Goal: Task Accomplishment & Management: Manage account settings

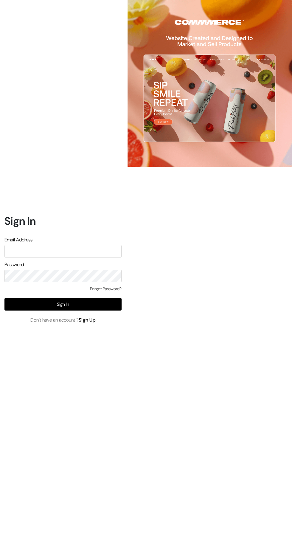
click at [102, 257] on input "text" at bounding box center [62, 251] width 117 height 13
type input "santoshisharma398@gmail.com"
click at [105, 310] on button "Sign In" at bounding box center [62, 304] width 117 height 13
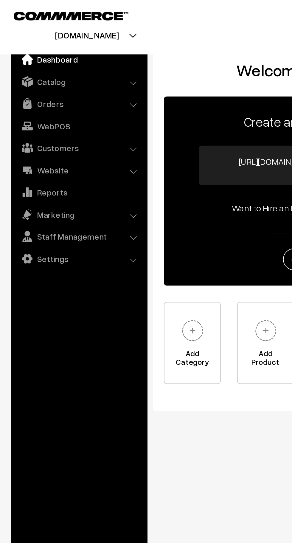
click at [33, 59] on link "Orders" at bounding box center [42, 57] width 71 height 11
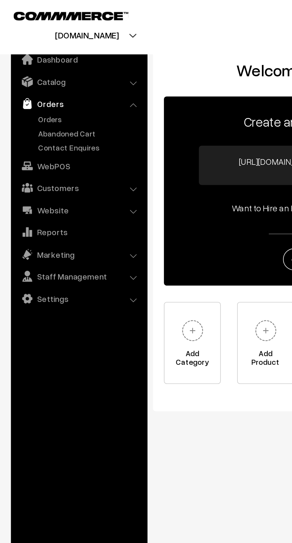
click at [39, 68] on link "Orders" at bounding box center [48, 66] width 59 height 6
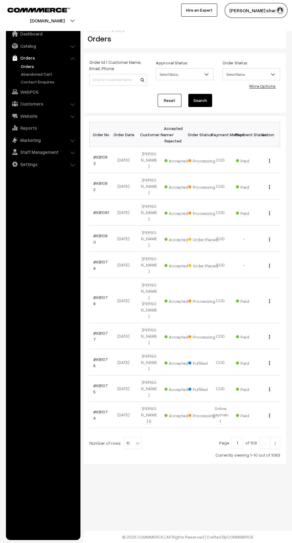
click at [135, 440] on b at bounding box center [138, 443] width 6 height 6
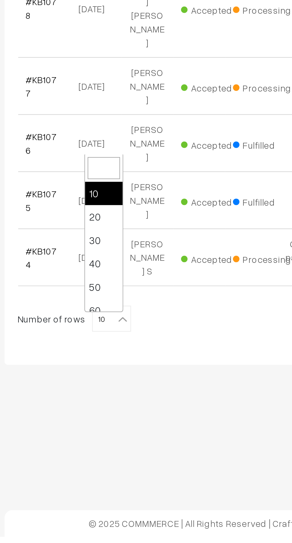
scroll to position [48, 0]
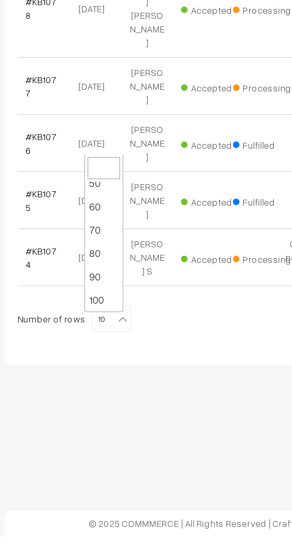
select select "100"
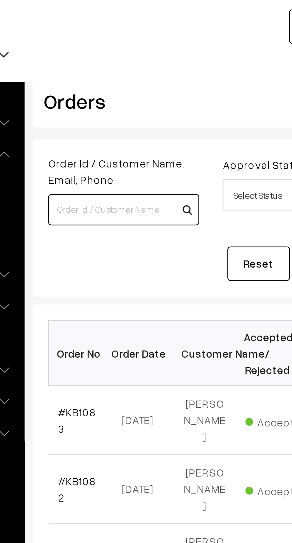
click at [122, 81] on input at bounding box center [118, 80] width 58 height 12
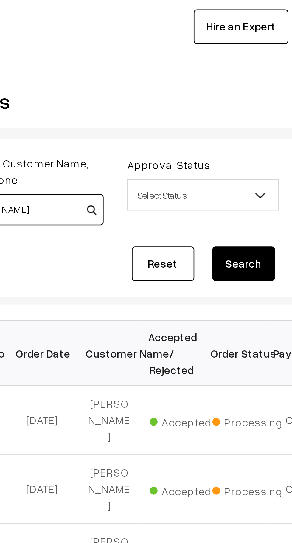
type input "[PERSON_NAME]"
click at [202, 100] on button "Search" at bounding box center [200, 100] width 24 height 13
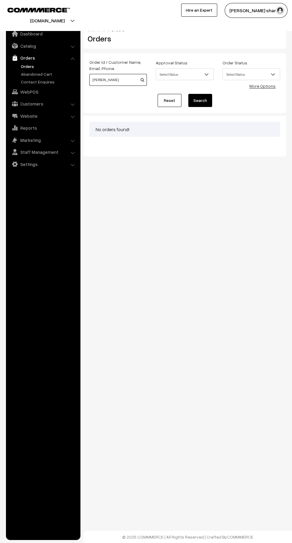
click at [123, 78] on input "Mohamed harif" at bounding box center [118, 80] width 58 height 12
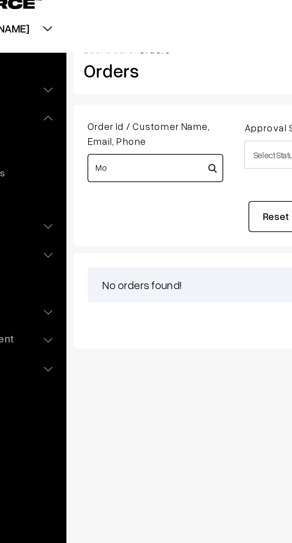
type input "M"
click at [94, 80] on input "Fathima" at bounding box center [118, 80] width 58 height 12
click at [93, 80] on input "Fathima" at bounding box center [118, 80] width 58 height 12
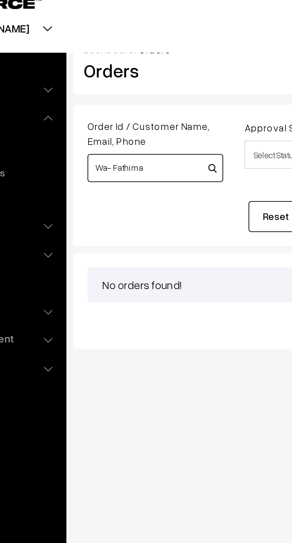
type input "Wa- Fathima"
click at [188, 94] on button "Search" at bounding box center [200, 100] width 24 height 13
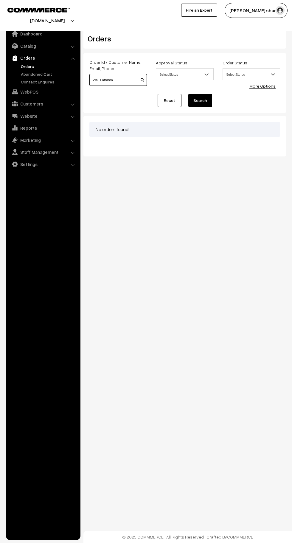
click at [123, 80] on input "Wa- Fathima" at bounding box center [118, 80] width 58 height 12
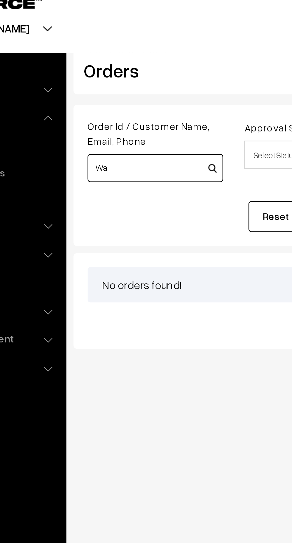
type input "W"
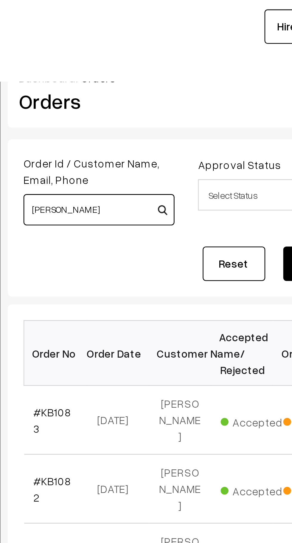
click at [131, 80] on input "Mohamed harif" at bounding box center [118, 80] width 58 height 12
type input "M"
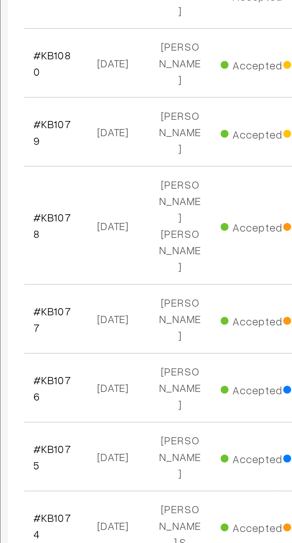
click at [106, 409] on link "#KB1074" at bounding box center [100, 414] width 14 height 11
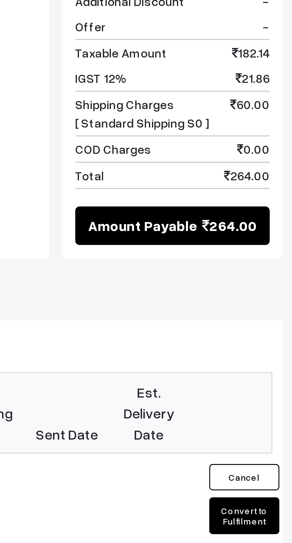
scroll to position [137, 0]
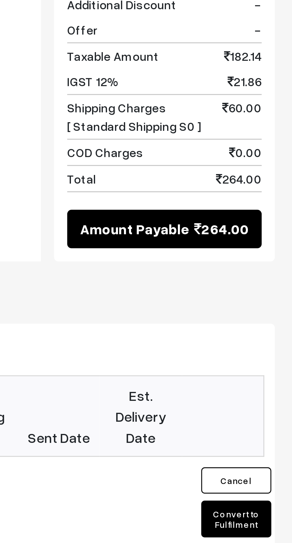
click at [275, 424] on button "Convert to Fulfilment" at bounding box center [273, 430] width 24 height 13
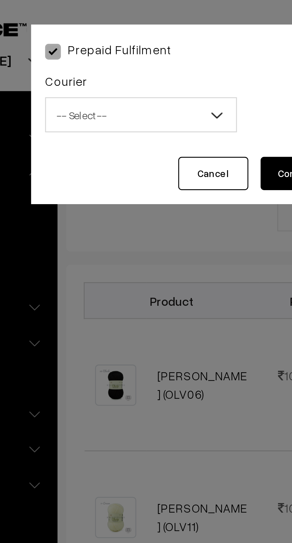
click at [134, 39] on b at bounding box center [135, 39] width 6 height 6
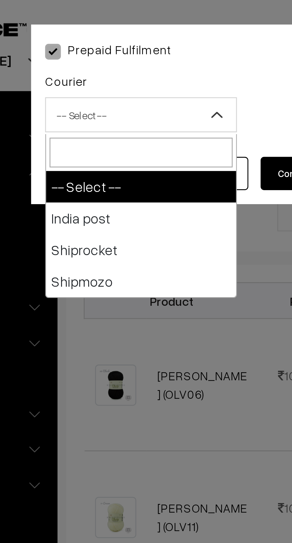
select select "1"
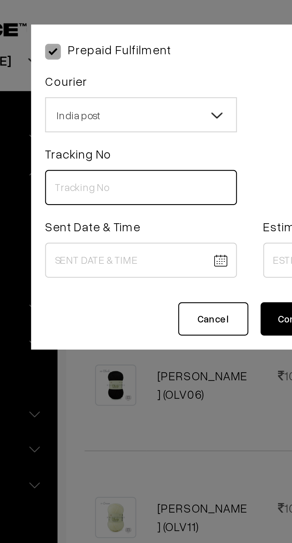
click at [120, 64] on input "text" at bounding box center [108, 64] width 65 height 12
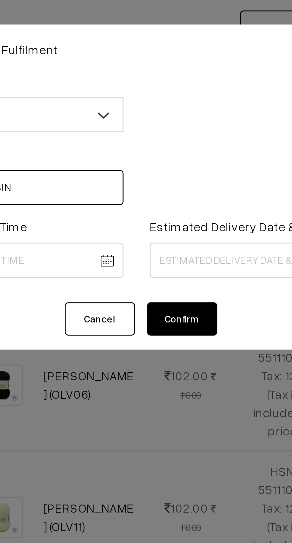
type input "CW201219433IN"
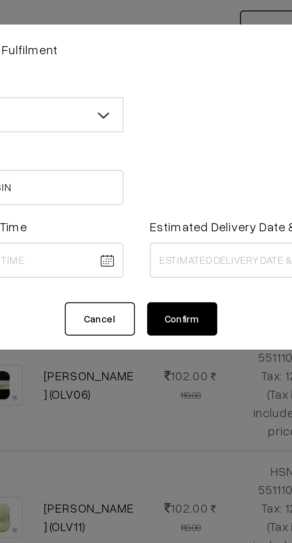
click at [135, 109] on button "Cancel" at bounding box center [134, 108] width 24 height 11
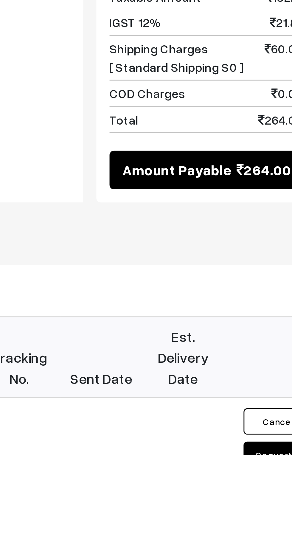
scroll to position [29, 0]
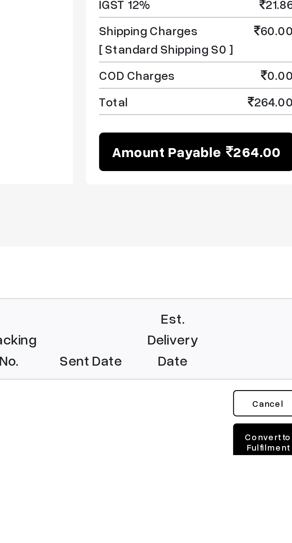
click at [267, 532] on button "Convert to Fulfilment" at bounding box center [273, 538] width 24 height 13
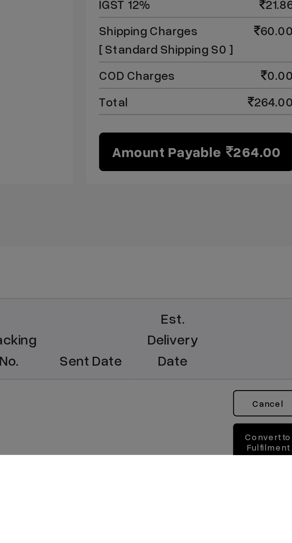
scroll to position [59, 0]
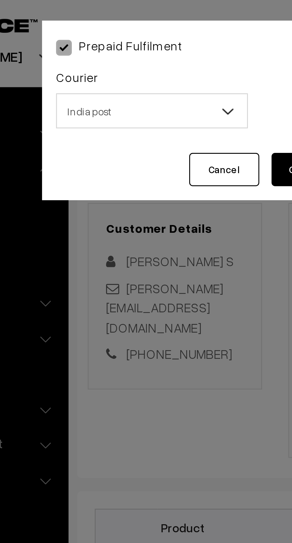
click at [124, 41] on span "India post" at bounding box center [109, 39] width 65 height 10
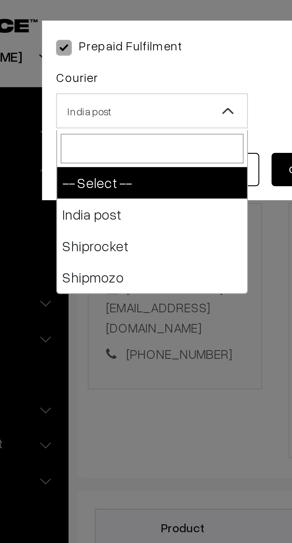
select select "1"
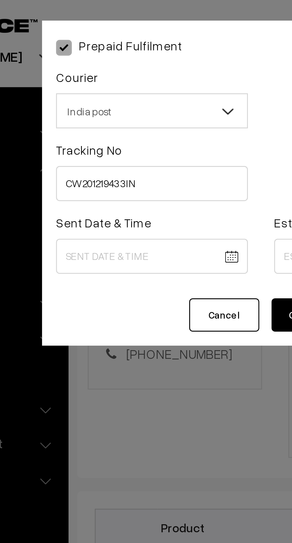
click at [105, 89] on body "Thank you for showing interest. Our team will call you shortly. Close knitbirds…" at bounding box center [146, 314] width 292 height 746
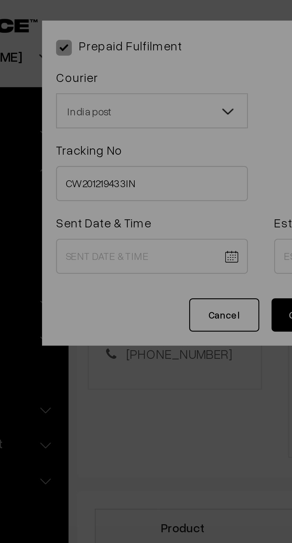
click at [113, 88] on div "Friday clear chevron_left AUG chevron_right 29 chevron_left 2025 chevron_right …" at bounding box center [146, 271] width 292 height 543
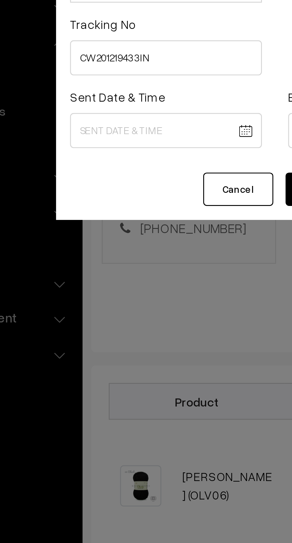
click at [105, 91] on body "Thank you for showing interest. Our team will call you shortly. Close knitbirds…" at bounding box center [146, 314] width 292 height 746
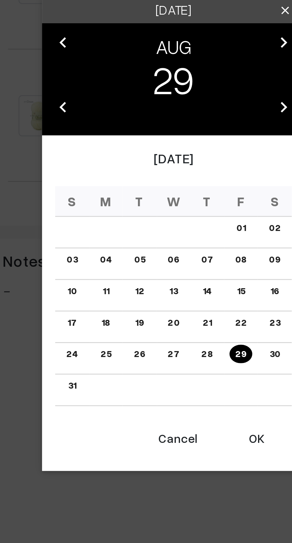
click at [176, 366] on button "OK" at bounding box center [174, 364] width 24 height 13
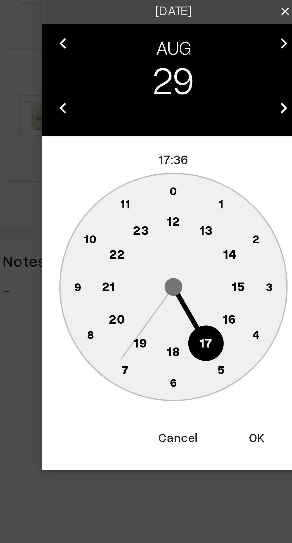
click at [117, 295] on text "10" at bounding box center [118, 295] width 4 height 5
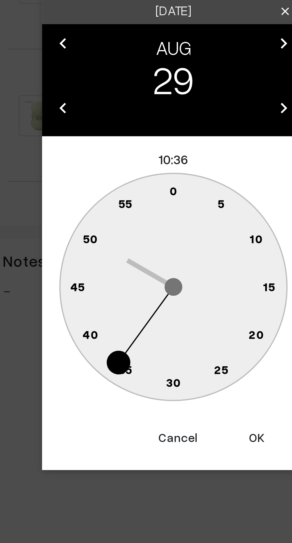
click at [146, 279] on text "0" at bounding box center [146, 279] width 3 height 5
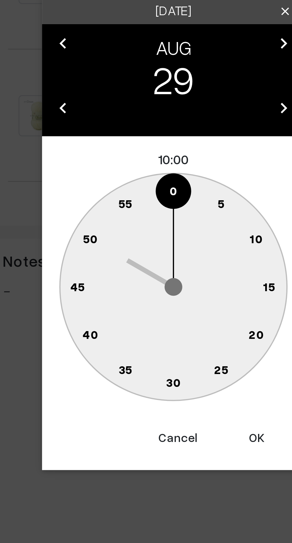
type input "29-08-2025 10:00"
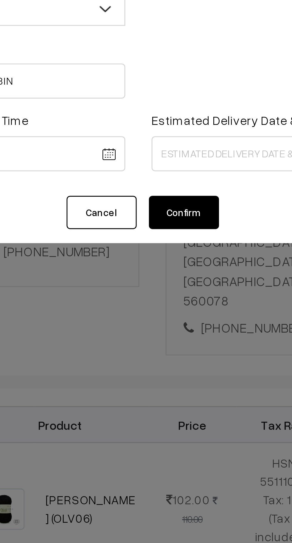
click at [172, 88] on body "Thank you for showing interest. Our team will call you shortly. Close knitbirds…" at bounding box center [146, 314] width 292 height 746
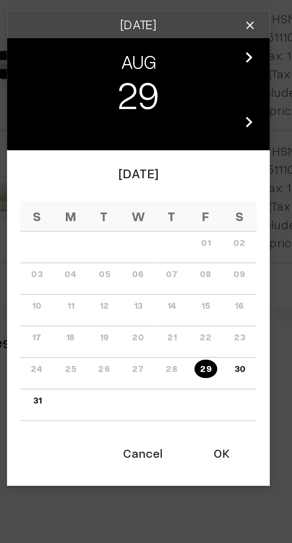
click at [185, 206] on icon "chevron_right" at bounding box center [183, 206] width 7 height 7
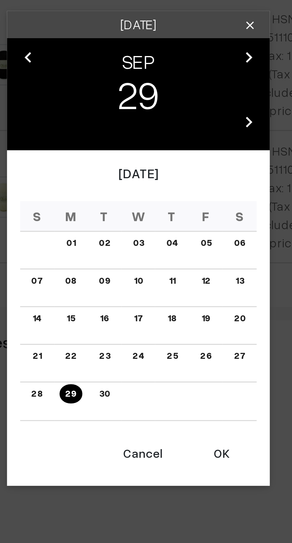
click at [171, 271] on link "05" at bounding box center [168, 270] width 7 height 6
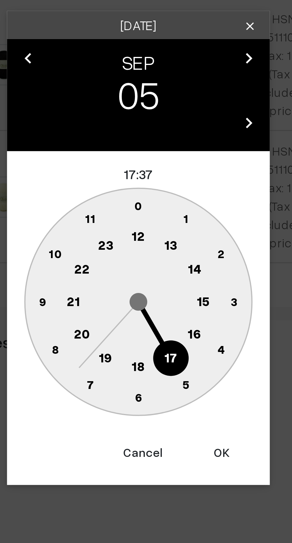
click at [166, 299] on text "16" at bounding box center [165, 300] width 5 height 5
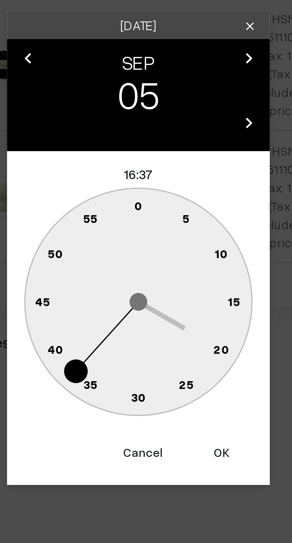
click at [147, 256] on text "0" at bounding box center [146, 256] width 3 height 5
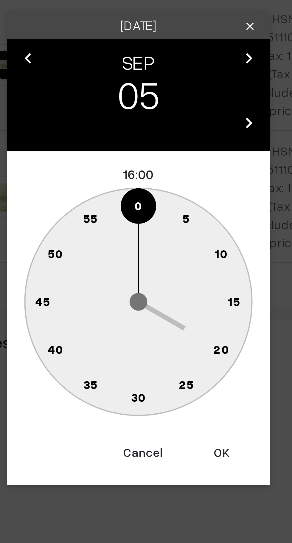
type input "[DATE] 16:00"
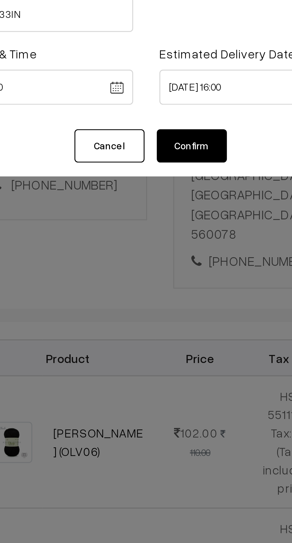
click at [165, 110] on button "Confirm" at bounding box center [162, 108] width 24 height 11
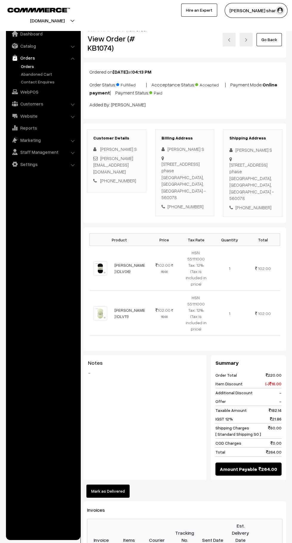
click at [272, 40] on link "Go Back" at bounding box center [269, 39] width 25 height 13
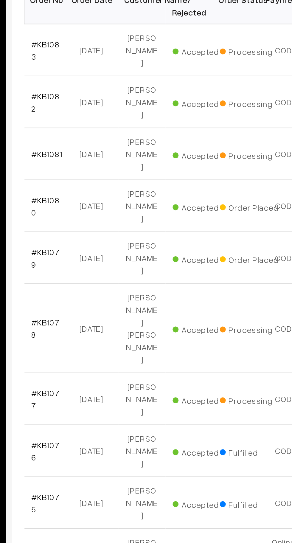
click at [100, 409] on link "#KB1074" at bounding box center [100, 414] width 14 height 11
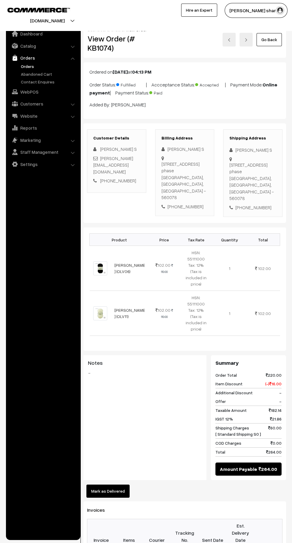
click at [271, 41] on link "Go Back" at bounding box center [269, 39] width 25 height 13
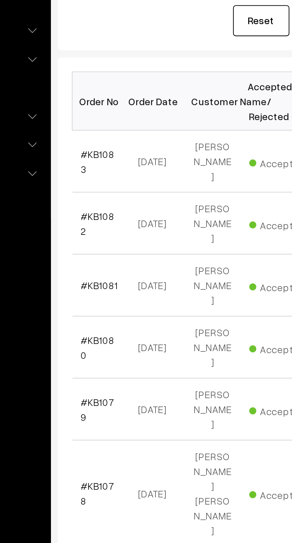
click at [100, 210] on link "#KB1081" at bounding box center [101, 212] width 16 height 5
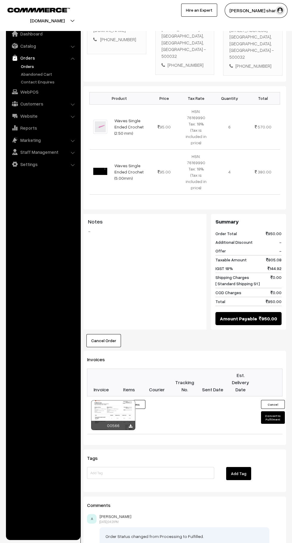
scroll to position [146, 0]
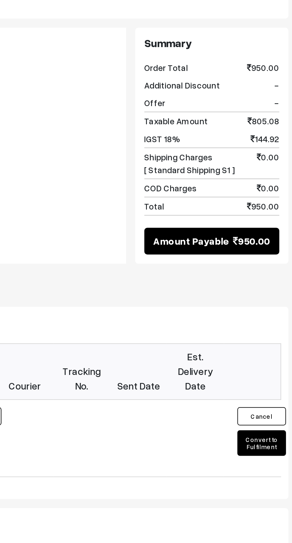
click at [278, 400] on button "Convert to Fulfilment" at bounding box center [273, 394] width 24 height 13
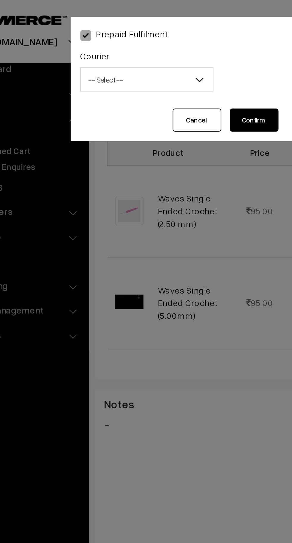
click at [135, 40] on b at bounding box center [135, 39] width 6 height 6
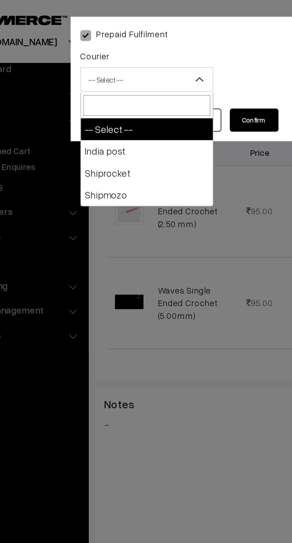
select select "1"
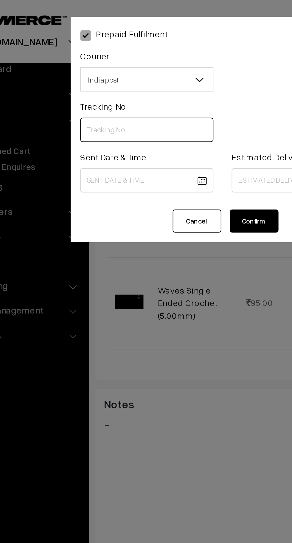
click at [114, 65] on input "text" at bounding box center [108, 64] width 65 height 12
type input "CW201219288IN"
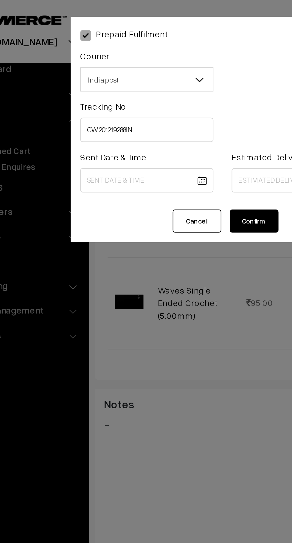
click at [114, 89] on body "Thank you for showing interest. Our team will call you shortly. Close knitbirds…" at bounding box center [146, 213] width 292 height 719
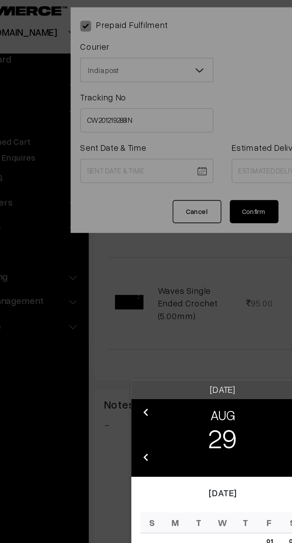
scroll to position [131, 0]
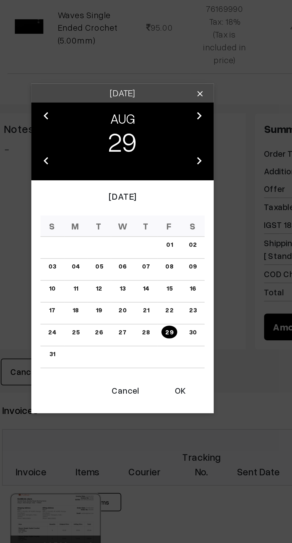
click at [178, 343] on button "OK" at bounding box center [174, 341] width 24 height 13
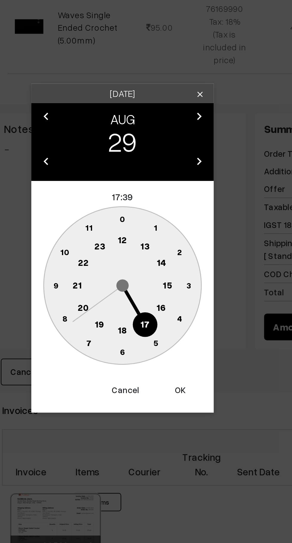
click at [118, 274] on text "10" at bounding box center [118, 273] width 4 height 5
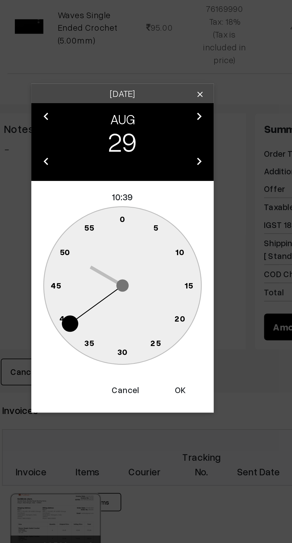
click at [145, 255] on text "0" at bounding box center [146, 256] width 3 height 5
type input "29-08-2025 10:00"
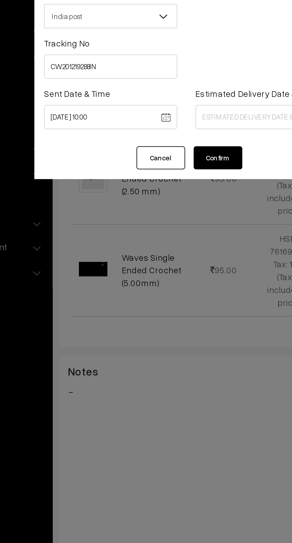
click at [171, 87] on body "Thank you for showing interest. Our team will call you shortly. Close knitbirds…" at bounding box center [146, 228] width 292 height 719
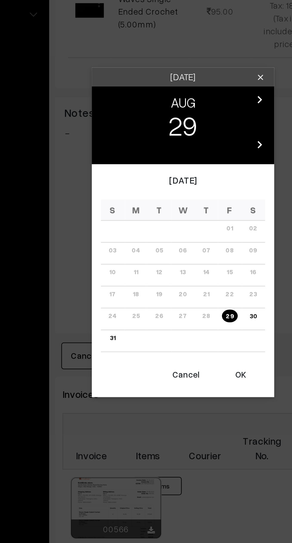
click at [185, 208] on icon "chevron_right" at bounding box center [183, 206] width 7 height 7
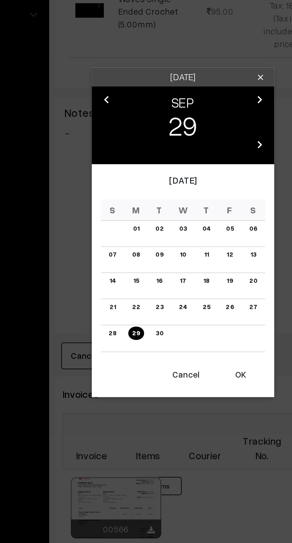
click at [169, 270] on link "05" at bounding box center [168, 270] width 7 height 6
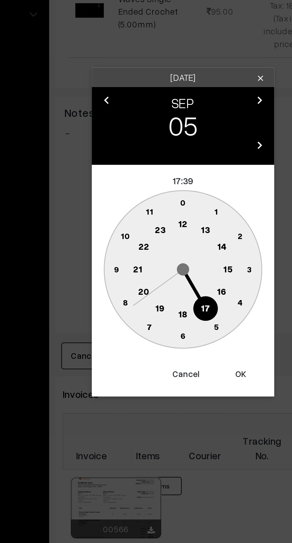
click at [164, 302] on text "16" at bounding box center [165, 300] width 5 height 5
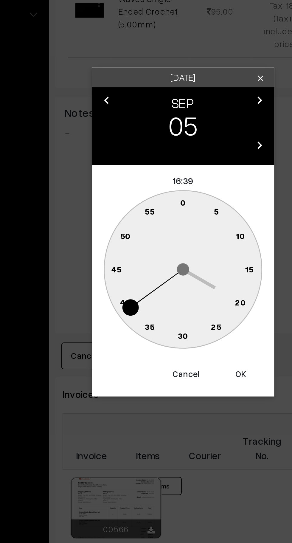
click at [146, 255] on text "0" at bounding box center [146, 256] width 3 height 5
type input "05-09-2025 16:00"
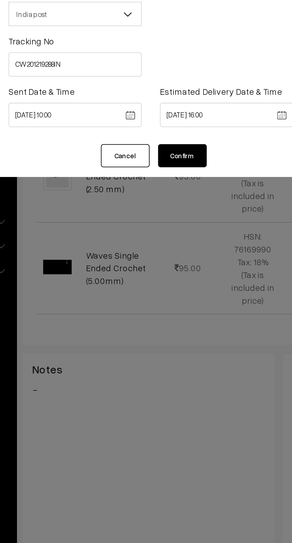
click at [173, 107] on button "Confirm" at bounding box center [162, 108] width 24 height 11
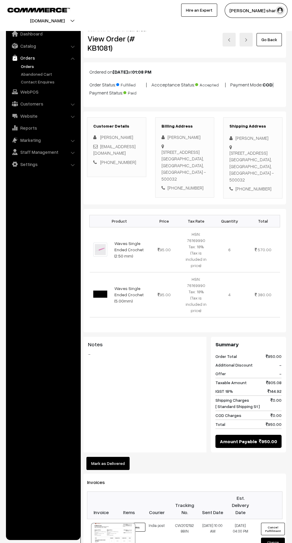
click at [276, 43] on link "Go Back" at bounding box center [269, 39] width 25 height 13
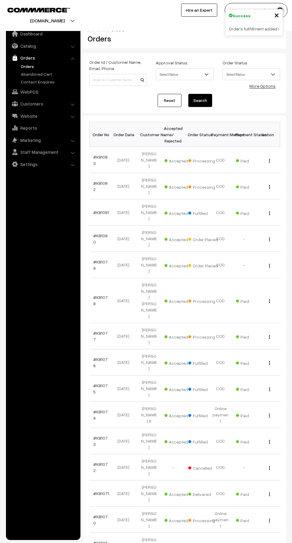
scroll to position [1, 0]
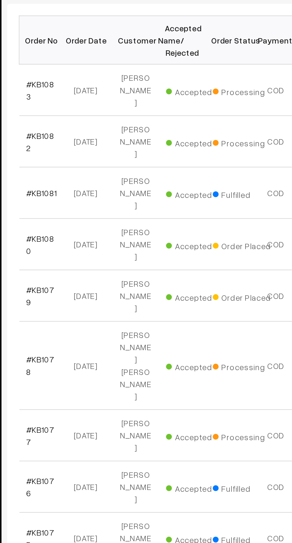
click at [102, 408] on link "#KB1074" at bounding box center [100, 413] width 14 height 11
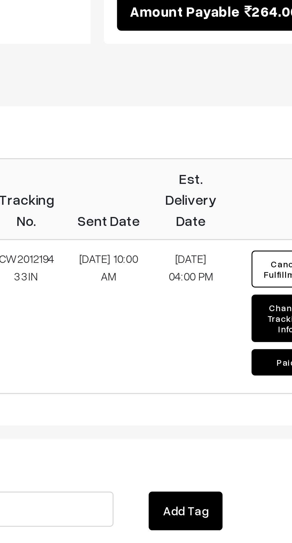
scroll to position [107, 0]
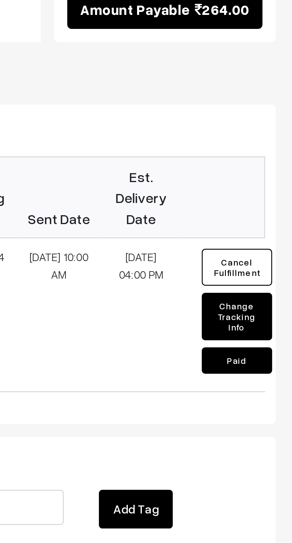
click at [277, 458] on button "Change Tracking Info" at bounding box center [273, 466] width 24 height 16
select select "1"
type input "CW201219433IN"
type input "[DATE] 10:00"
type input "[DATE] 16:00"
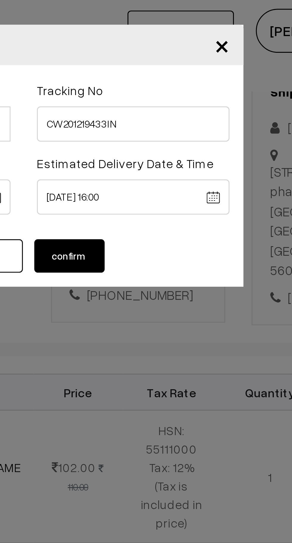
click at [214, 14] on span "×" at bounding box center [213, 15] width 5 height 11
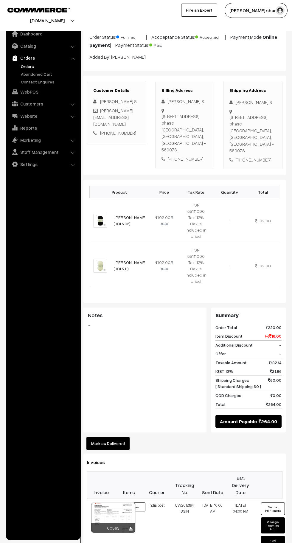
scroll to position [0, 0]
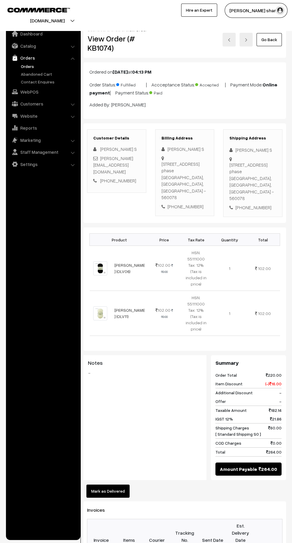
click at [277, 45] on link "Go Back" at bounding box center [269, 39] width 25 height 13
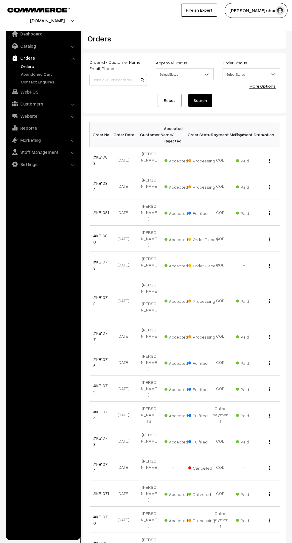
click at [100, 210] on link "#KB1081" at bounding box center [101, 212] width 16 height 5
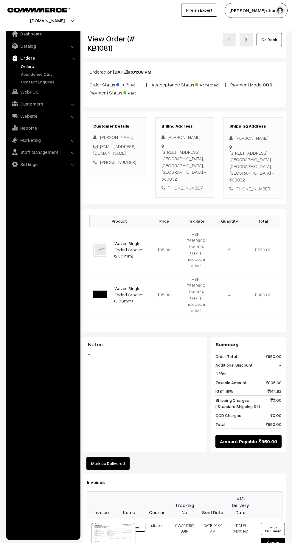
scroll to position [187, 0]
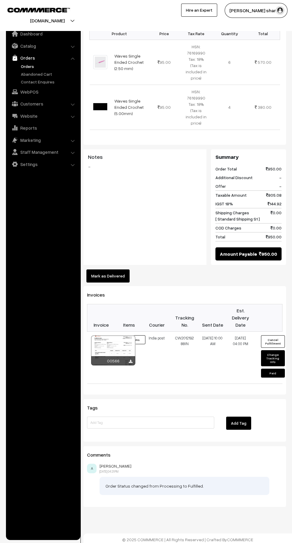
click at [277, 357] on button "Change Tracking Info" at bounding box center [273, 358] width 24 height 16
select select "1"
type input "CW201219288IN"
type input "[DATE] 10:00"
type input "[DATE] 16:00"
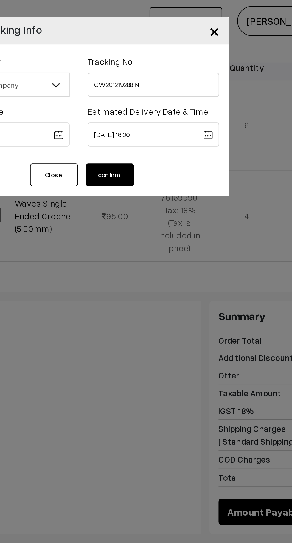
click at [214, 15] on span "×" at bounding box center [213, 15] width 5 height 11
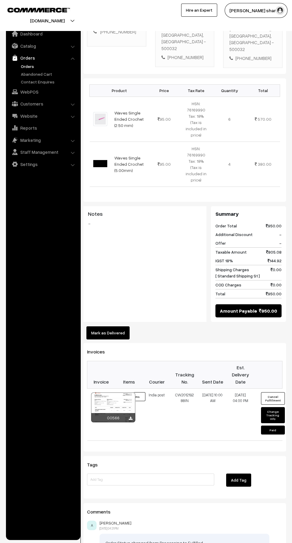
scroll to position [0, 0]
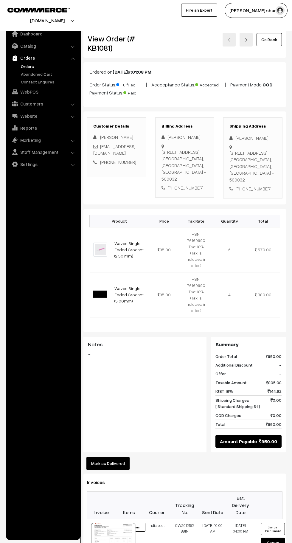
click at [270, 39] on link "Go Back" at bounding box center [269, 39] width 25 height 13
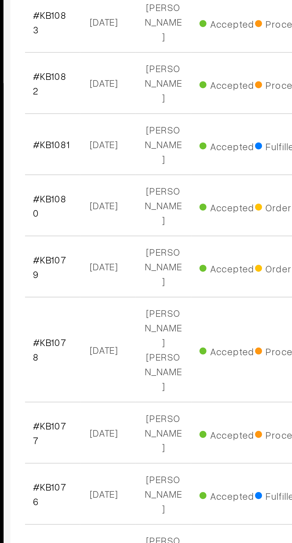
click at [105, 295] on link "#KB1078" at bounding box center [100, 300] width 14 height 11
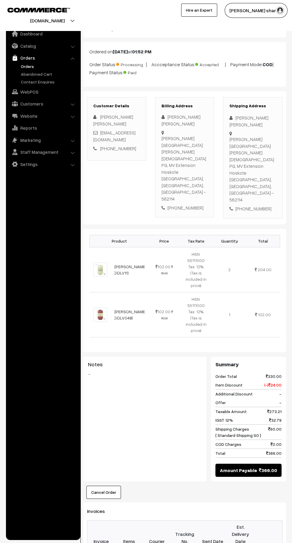
scroll to position [178, 0]
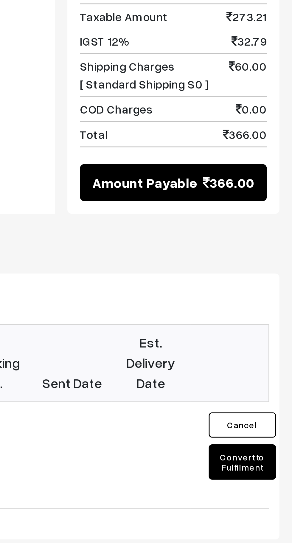
click at [280, 406] on button "Convert to Fulfilment" at bounding box center [273, 412] width 24 height 13
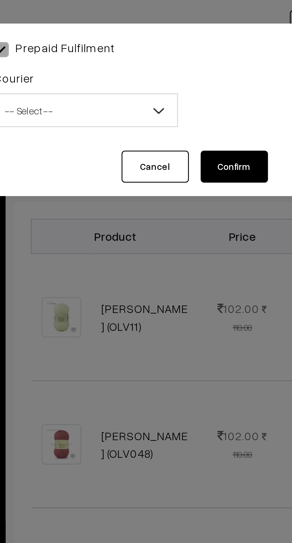
click at [121, 39] on span "-- Select --" at bounding box center [109, 39] width 65 height 10
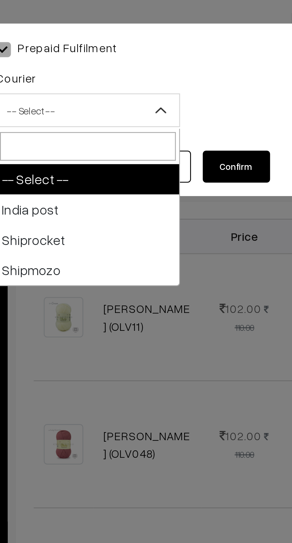
select select "1"
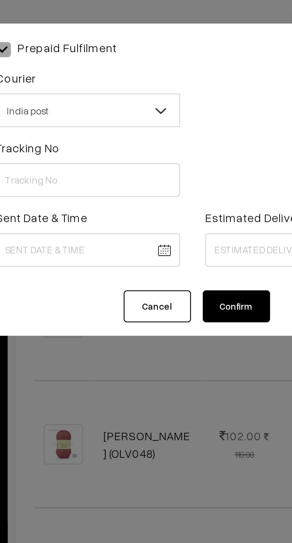
scroll to position [132, 0]
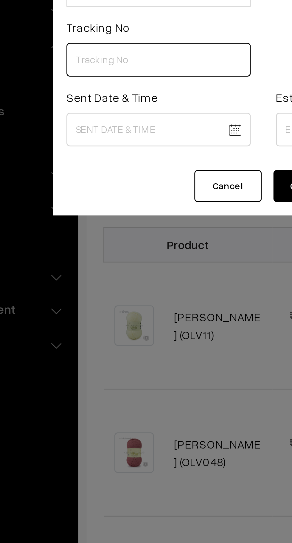
click at [111, 63] on input "text" at bounding box center [108, 64] width 65 height 12
type input "CW201219416IN"
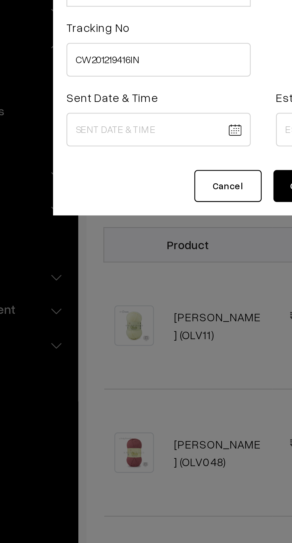
click at [105, 88] on body "Thank you for showing interest. Our team will call you shortly. Close knitbirds…" at bounding box center [146, 252] width 292 height 768
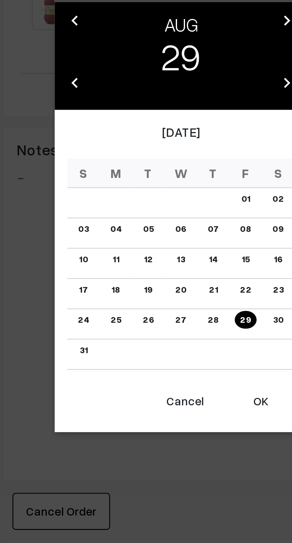
click at [176, 343] on button "OK" at bounding box center [174, 341] width 24 height 13
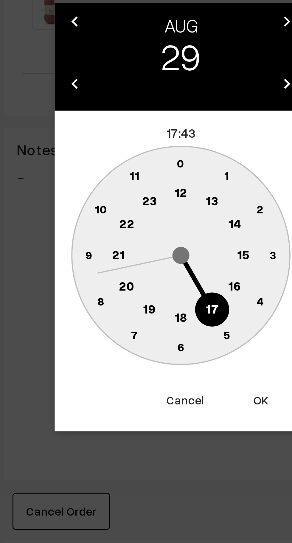
click at [119, 272] on text "10" at bounding box center [118, 273] width 4 height 5
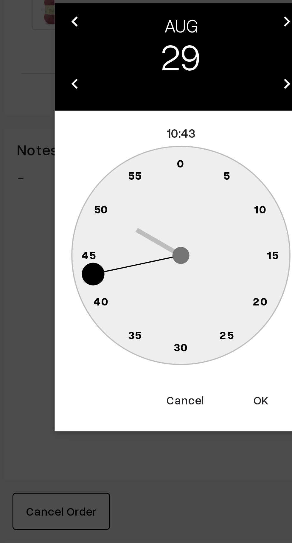
click at [145, 257] on text "0" at bounding box center [146, 256] width 3 height 5
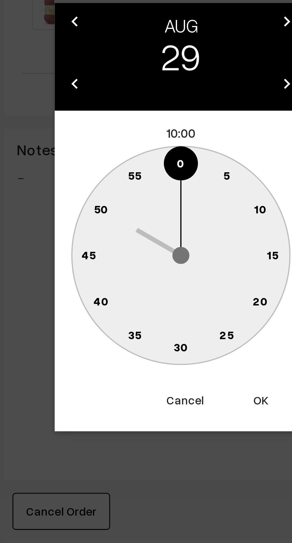
type input "29-08-2025 10:00"
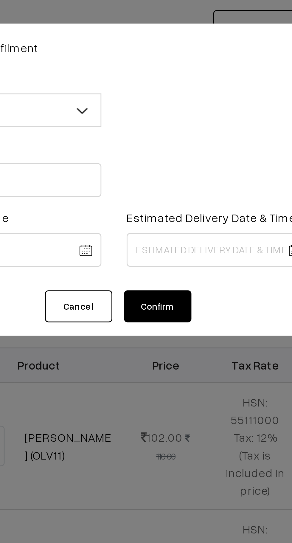
click at [177, 91] on body "Thank you for showing interest. Our team will call you shortly. Close [DOMAIN_N…" at bounding box center [146, 252] width 292 height 768
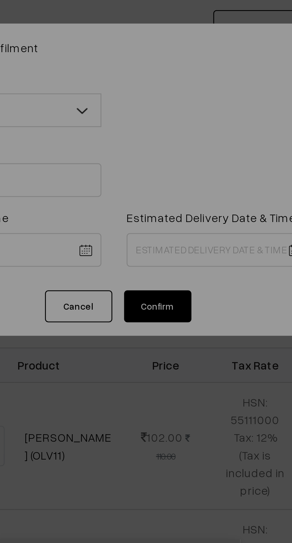
click at [169, 91] on div "Friday clear chevron_left AUG chevron_right 29 chevron_left 2025 chevron_right …" at bounding box center [146, 271] width 292 height 543
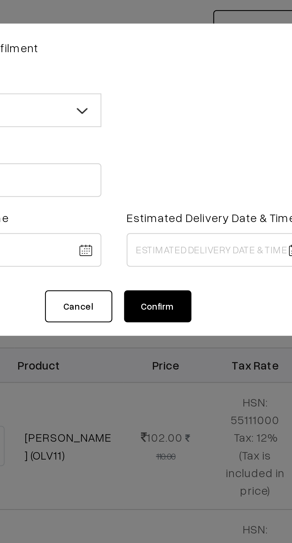
click at [171, 89] on body "Thank you for showing interest. Our team will call you shortly. Close knitbirds…" at bounding box center [146, 252] width 292 height 768
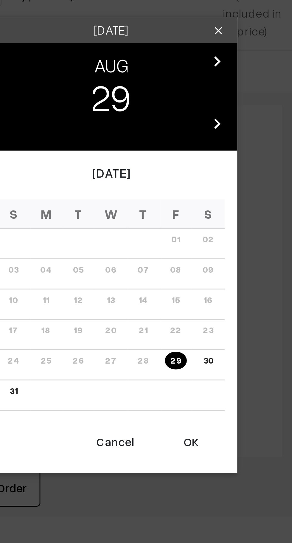
click at [184, 232] on icon "chevron_right" at bounding box center [183, 229] width 7 height 7
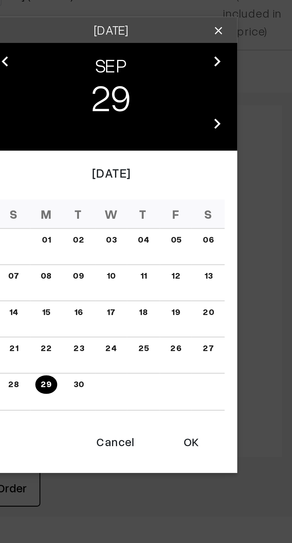
click at [170, 294] on link "05" at bounding box center [168, 292] width 7 height 6
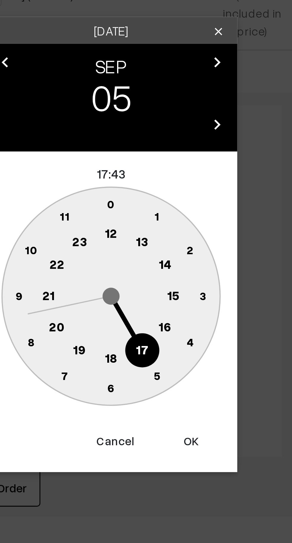
click at [165, 324] on text "16" at bounding box center [165, 323] width 5 height 5
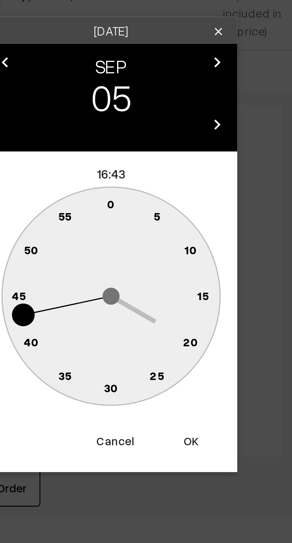
click at [147, 277] on circle at bounding box center [149, 281] width 8 height 8
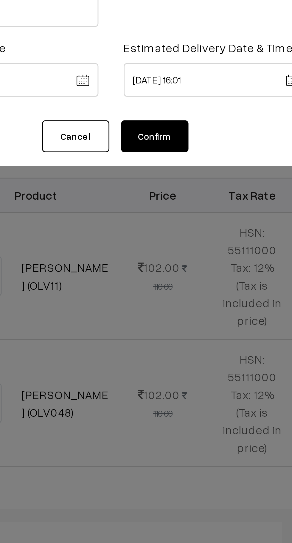
click at [181, 90] on body "Thank you for showing interest. Our team will call you shortly. Close knitbirds…" at bounding box center [146, 252] width 292 height 768
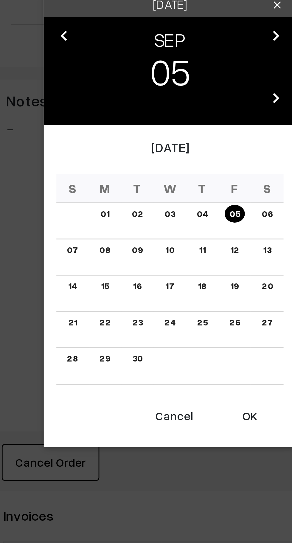
click at [174, 365] on button "OK" at bounding box center [174, 364] width 24 height 13
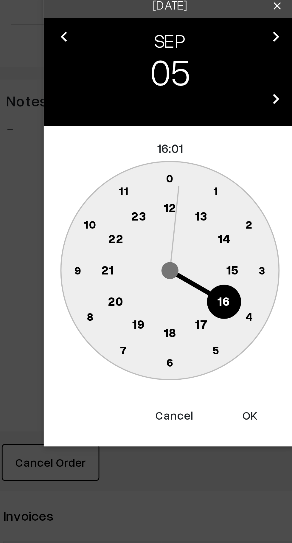
click at [146, 279] on text "0" at bounding box center [146, 279] width 3 height 5
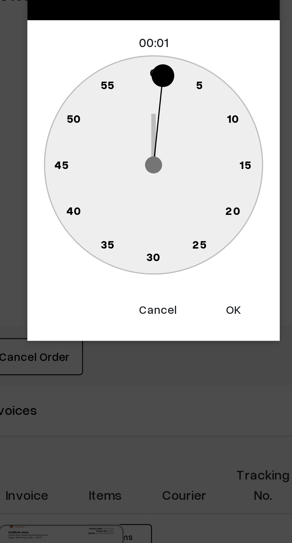
click at [147, 365] on button "Cancel" at bounding box center [148, 363] width 24 height 13
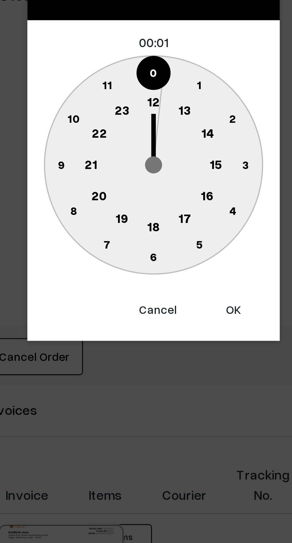
click at [146, 364] on button "Cancel" at bounding box center [148, 363] width 24 height 13
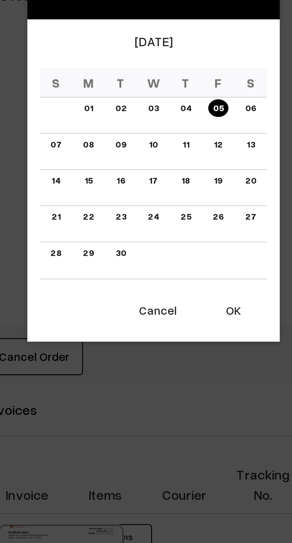
click at [175, 362] on button "OK" at bounding box center [174, 364] width 24 height 13
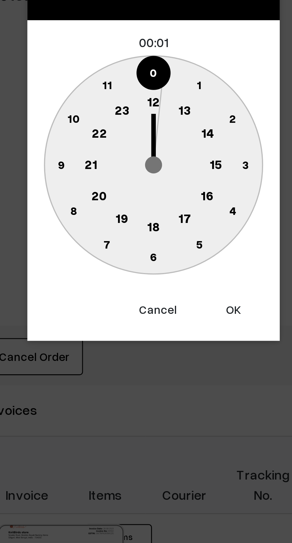
click at [165, 322] on text "16" at bounding box center [165, 323] width 5 height 5
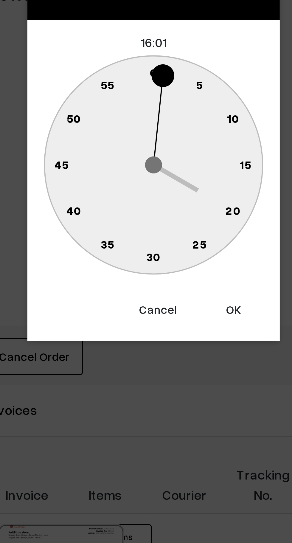
click at [146, 279] on text "0" at bounding box center [146, 279] width 3 height 5
type input "05-09-2025 16:00"
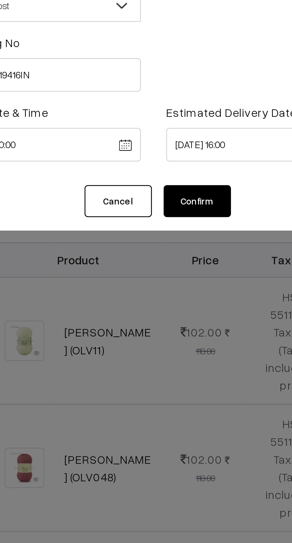
click at [163, 109] on button "Confirm" at bounding box center [162, 108] width 24 height 11
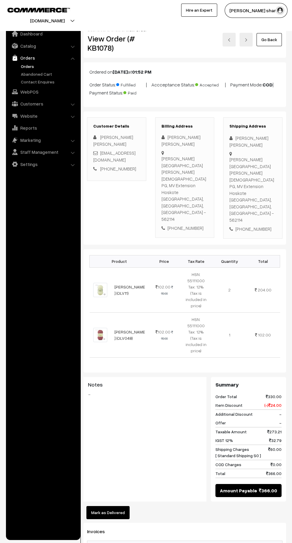
click at [276, 43] on link "Go Back" at bounding box center [269, 39] width 25 height 13
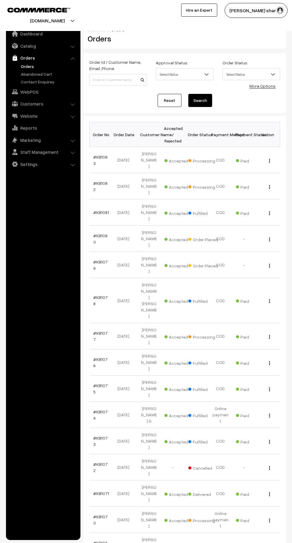
scroll to position [1, 0]
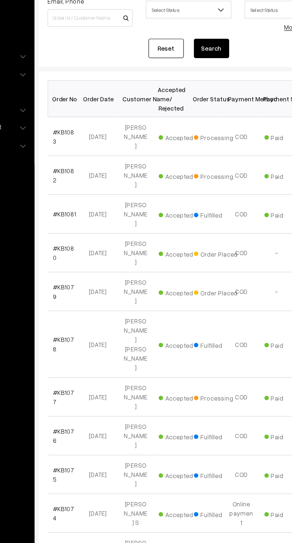
click at [99, 208] on link "#KB1081" at bounding box center [101, 210] width 16 height 5
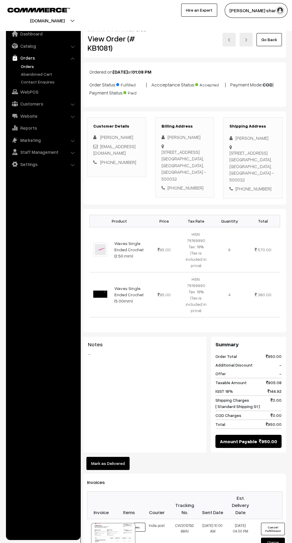
click at [268, 39] on link "Go Back" at bounding box center [269, 39] width 25 height 13
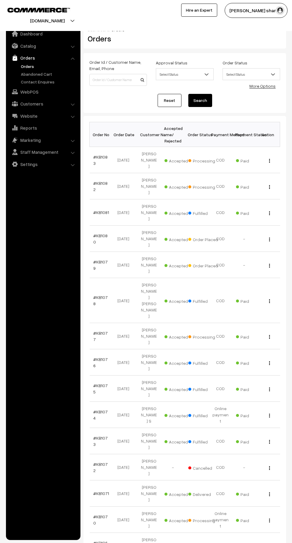
scroll to position [3, 0]
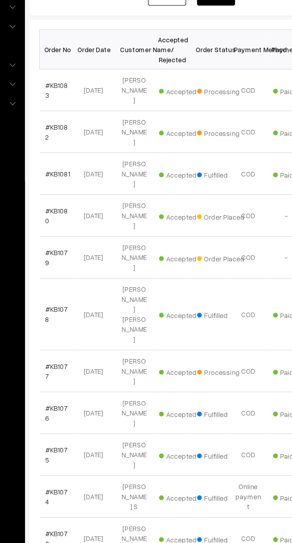
click at [99, 291] on link "#KB1078" at bounding box center [100, 296] width 14 height 11
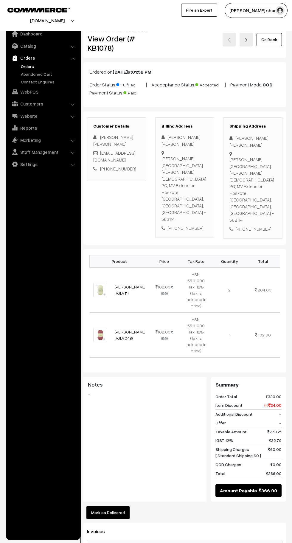
click at [263, 40] on link "Go Back" at bounding box center [269, 39] width 25 height 13
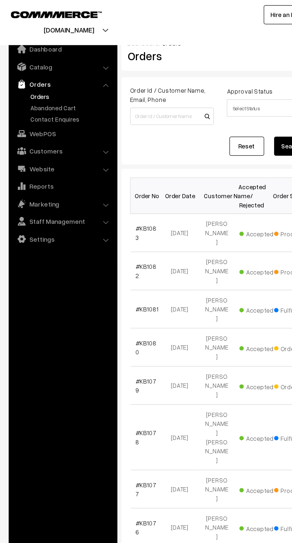
scroll to position [2, 0]
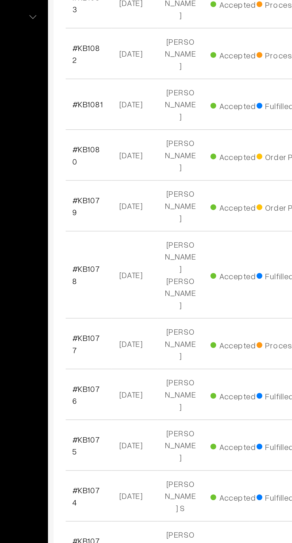
click at [101, 328] on link "#KB1077" at bounding box center [100, 333] width 14 height 11
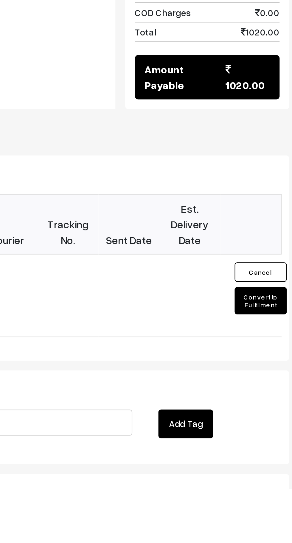
scroll to position [210, 0]
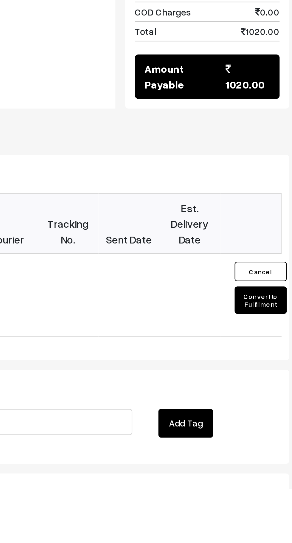
click at [271, 450] on button "Convert to Fulfilment" at bounding box center [273, 456] width 24 height 13
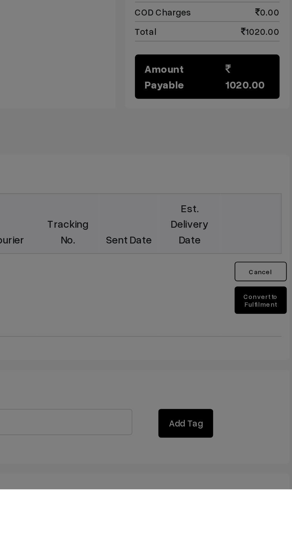
scroll to position [234, 0]
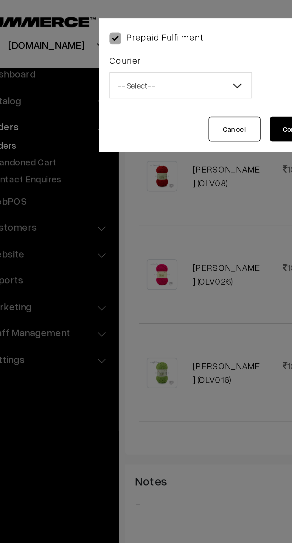
click at [129, 40] on span "-- Select --" at bounding box center [109, 39] width 65 height 10
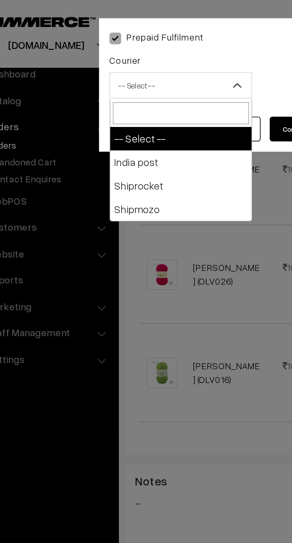
select select "1"
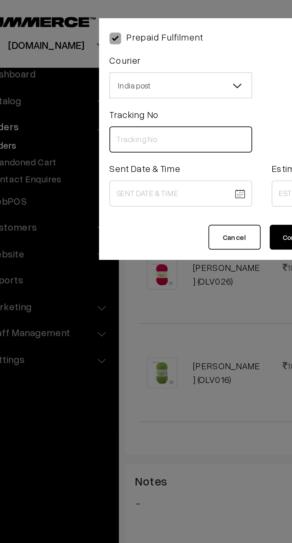
click at [104, 65] on input "text" at bounding box center [108, 64] width 65 height 12
type input "CW201219420IN"
click at [111, 90] on body "Thank you for showing interest. Our team will call you shortly. Close knitbirds…" at bounding box center [146, 188] width 292 height 845
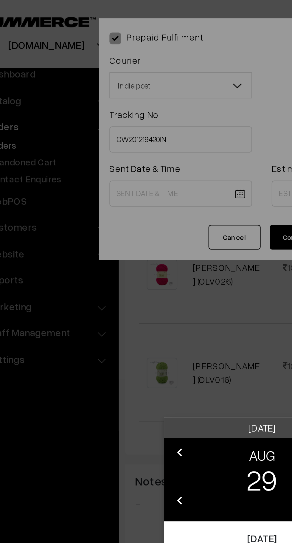
scroll to position [209, 0]
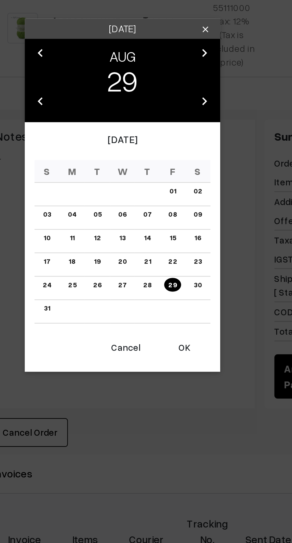
click at [174, 344] on button "OK" at bounding box center [174, 341] width 24 height 13
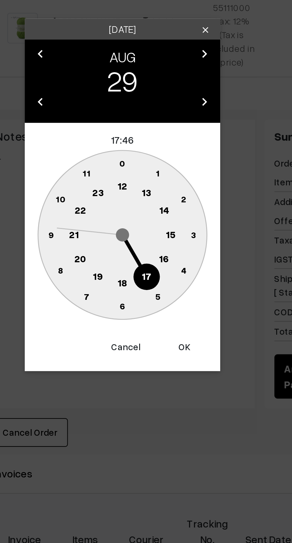
click at [119, 274] on text "10" at bounding box center [118, 273] width 4 height 5
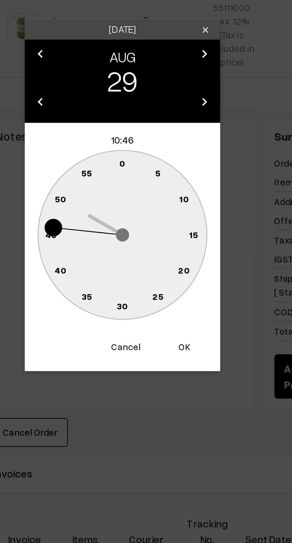
click at [147, 257] on text "0" at bounding box center [146, 256] width 3 height 5
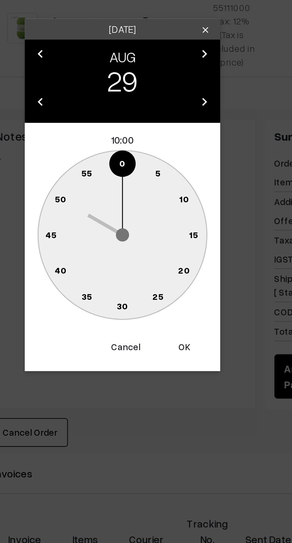
type input "29-08-2025 10:00"
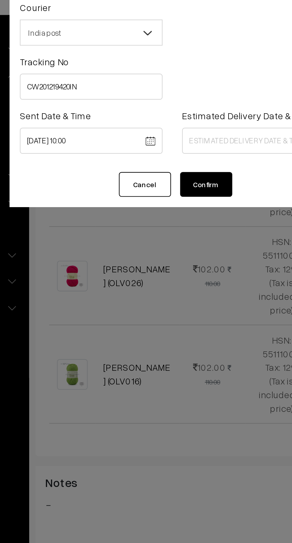
click at [166, 89] on body "Thank you for showing interest. Our team will call you shortly. Close knitbirds…" at bounding box center [146, 213] width 292 height 845
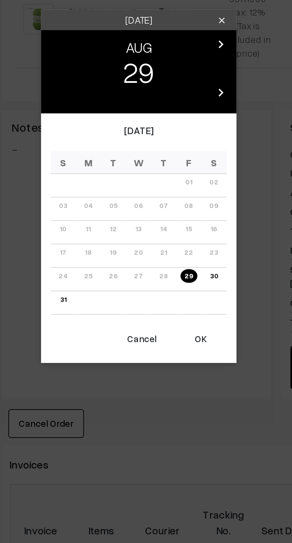
click at [186, 208] on icon "chevron_right" at bounding box center [183, 206] width 7 height 7
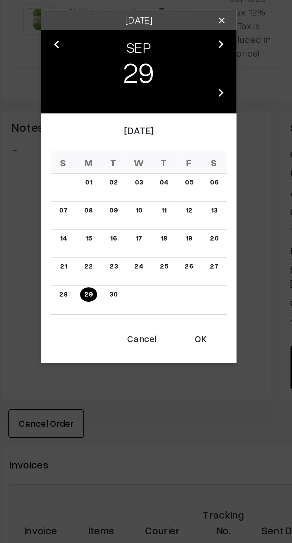
click at [171, 270] on link "05" at bounding box center [168, 270] width 7 height 6
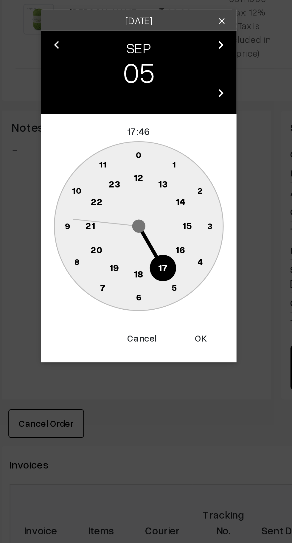
click at [164, 300] on text "16" at bounding box center [165, 300] width 5 height 5
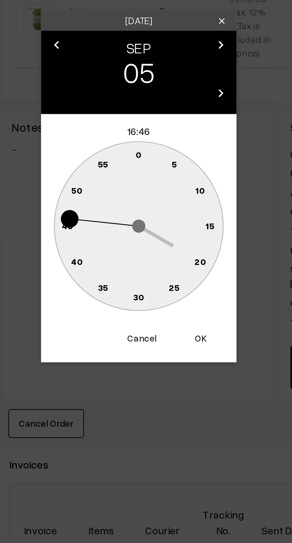
click at [145, 256] on text "0" at bounding box center [146, 256] width 3 height 5
type input "05-09-2025 16:00"
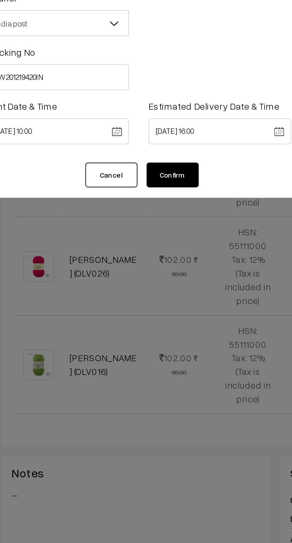
click at [167, 108] on button "Confirm" at bounding box center [162, 108] width 24 height 11
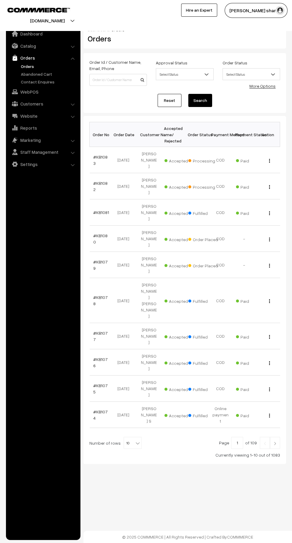
click at [135, 440] on b at bounding box center [138, 443] width 6 height 6
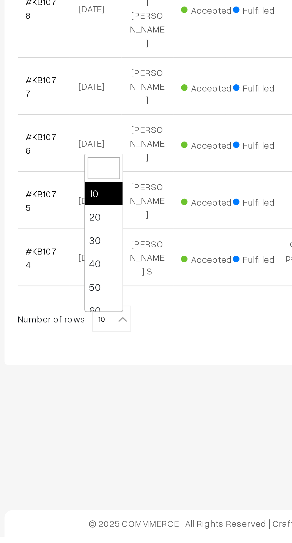
scroll to position [48, 0]
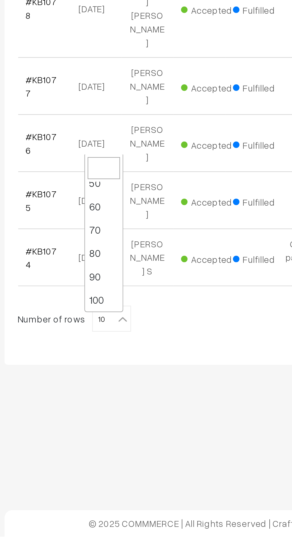
select select "100"
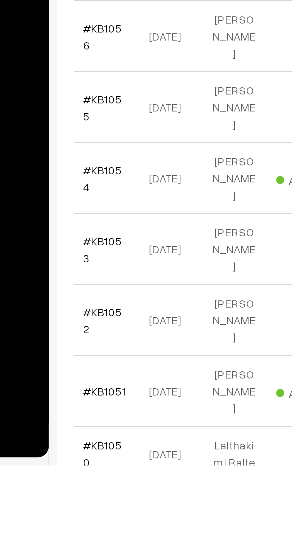
scroll to position [576, 0]
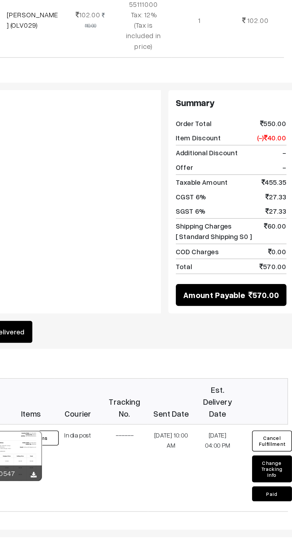
scroll to position [306, 0]
